Goal: Information Seeking & Learning: Find specific fact

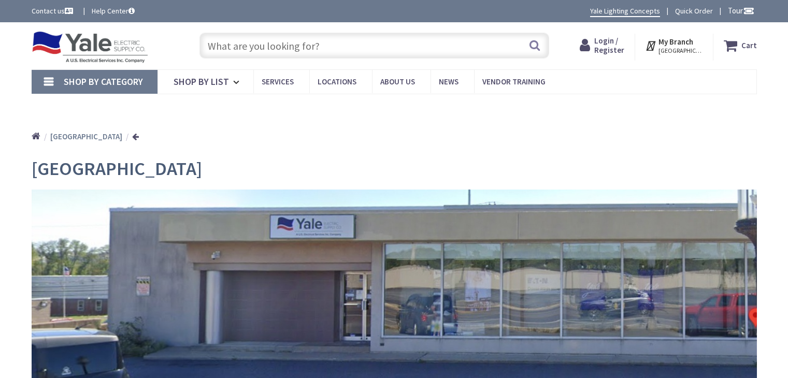
type input "[GEOGRAPHIC_DATA], [STREET_ADDRESS]"
click at [350, 38] on input "text" at bounding box center [374, 46] width 350 height 26
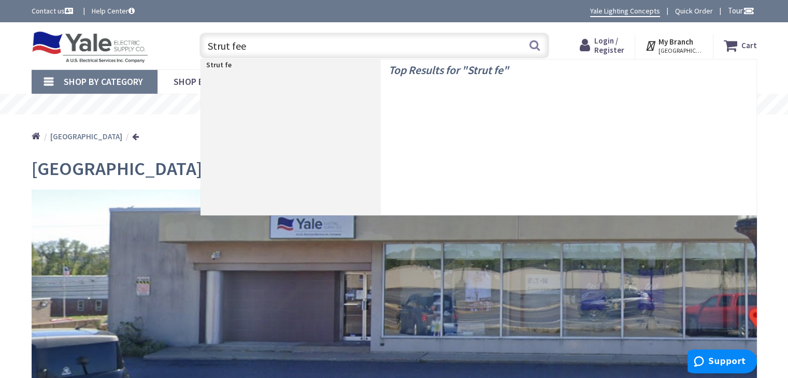
type input "Strut feet"
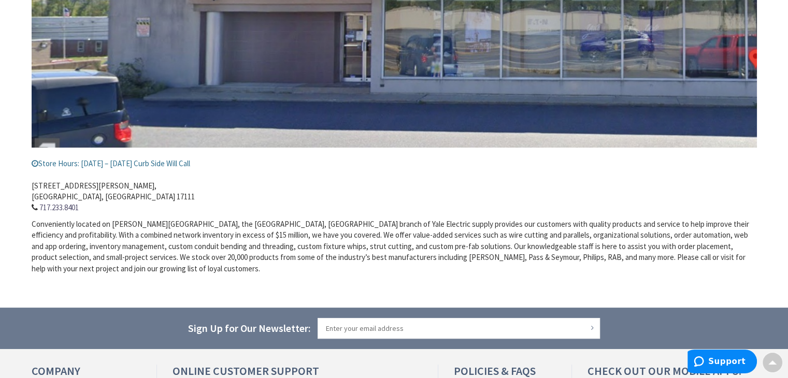
scroll to position [259, 0]
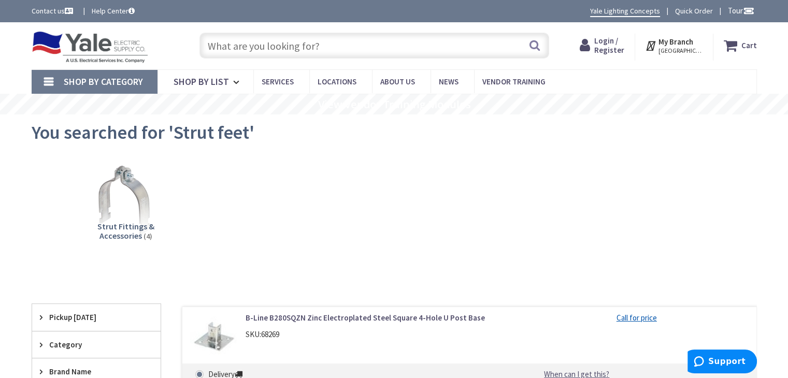
drag, startPoint x: 308, startPoint y: 44, endPoint x: 215, endPoint y: 48, distance: 92.8
click at [215, 50] on input "text" at bounding box center [374, 46] width 350 height 26
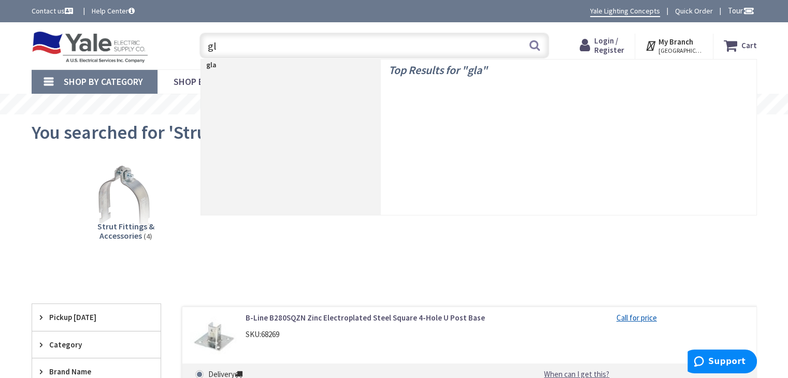
type input "g"
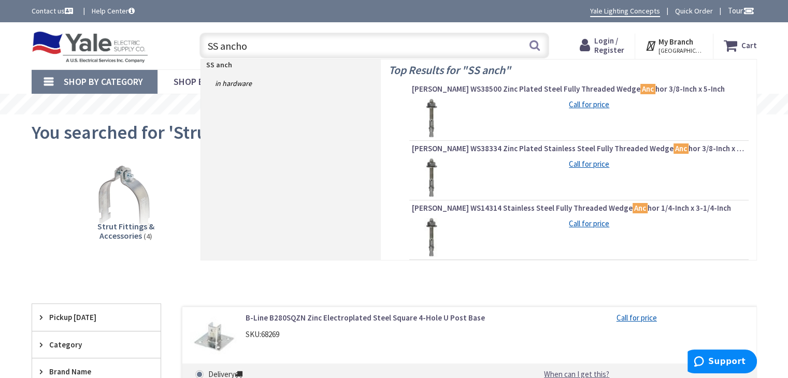
type input "SS anchor"
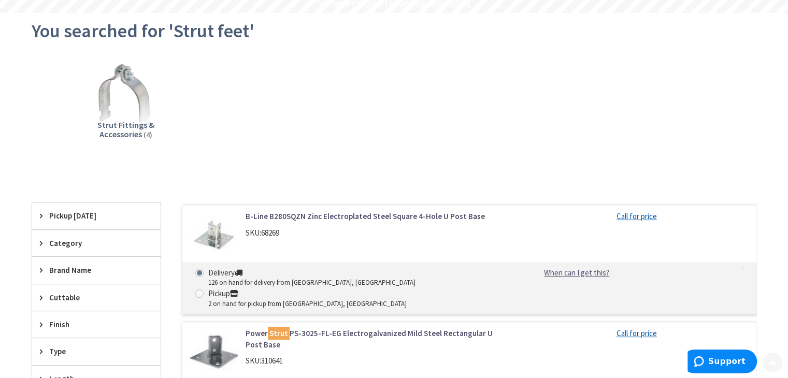
scroll to position [104, 0]
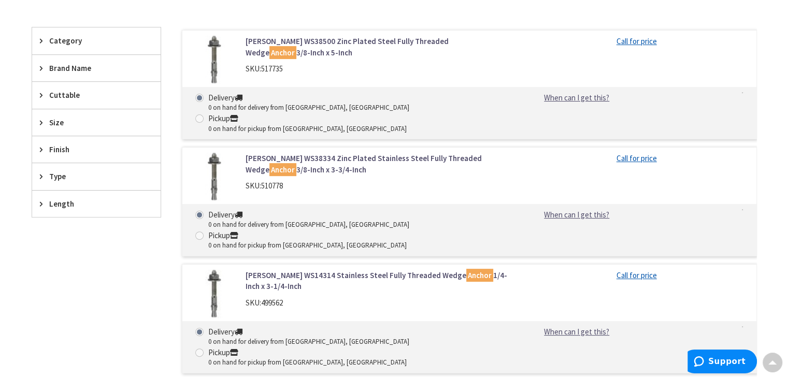
scroll to position [259, 0]
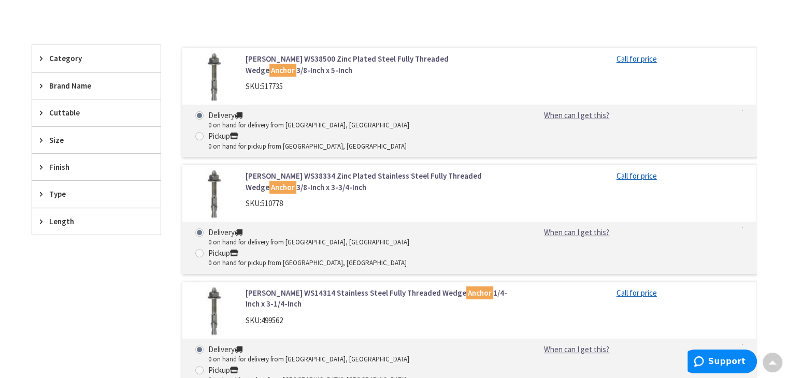
click at [56, 222] on span "Length" at bounding box center [91, 221] width 84 height 11
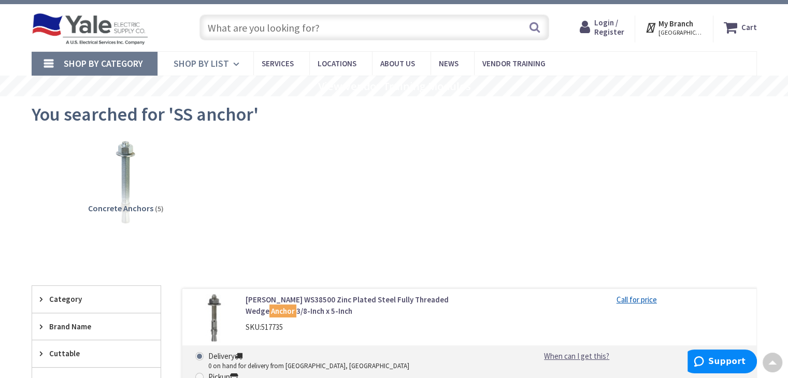
scroll to position [0, 0]
